Goal: Task Accomplishment & Management: Manage account settings

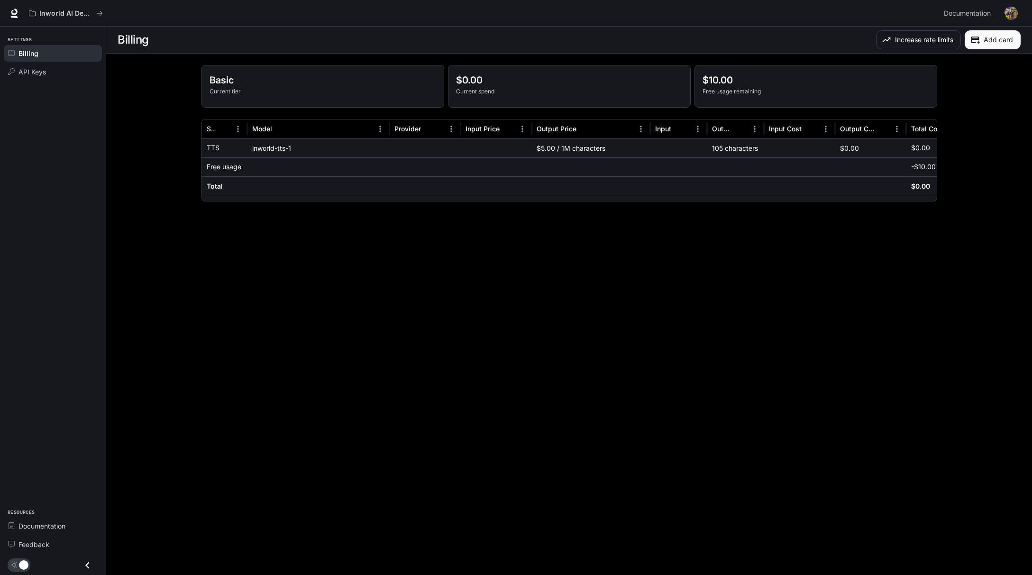
click at [682, 281] on main "Billing Increase rate limits Add card Basic Current tier $0.00 Current spend $1…" at bounding box center [569, 301] width 926 height 549
